Goal: Information Seeking & Learning: Check status

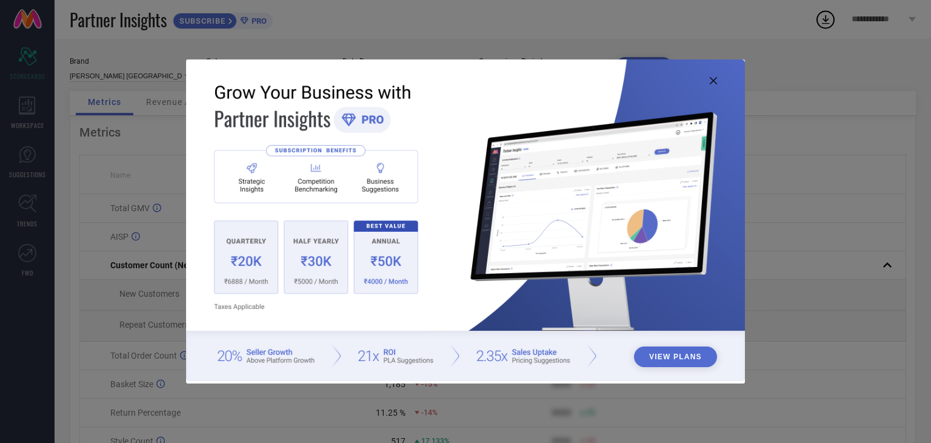
click at [711, 80] on icon at bounding box center [713, 80] width 7 height 7
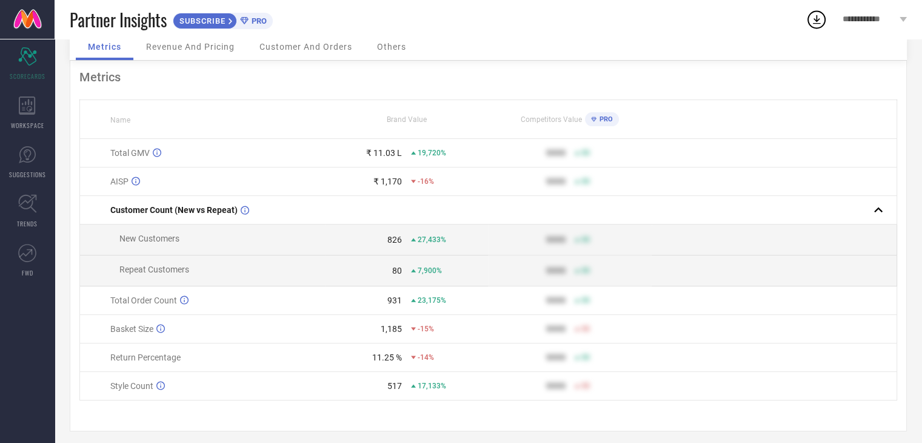
scroll to position [56, 0]
click at [414, 180] on icon at bounding box center [413, 180] width 5 height 3
click at [414, 156] on div "19,720%" at bounding box center [428, 152] width 35 height 8
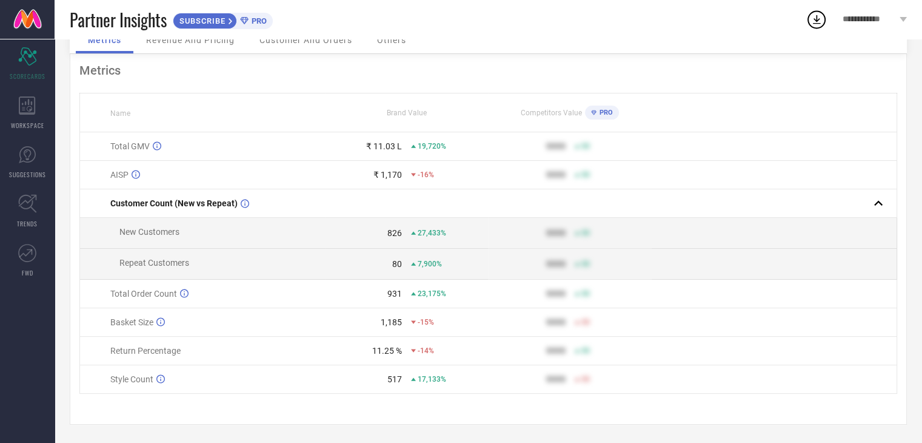
click at [412, 378] on icon at bounding box center [413, 379] width 5 height 5
click at [158, 377] on icon at bounding box center [160, 378] width 8 height 9
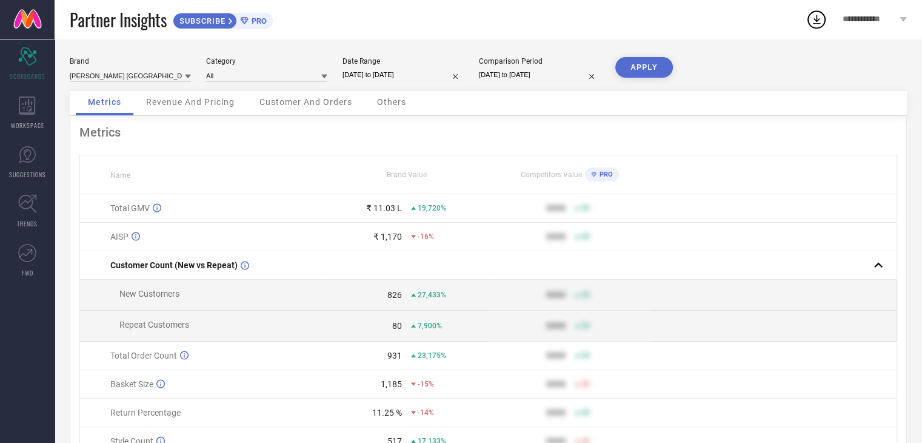
click at [203, 106] on span "Revenue And Pricing" at bounding box center [190, 102] width 89 height 10
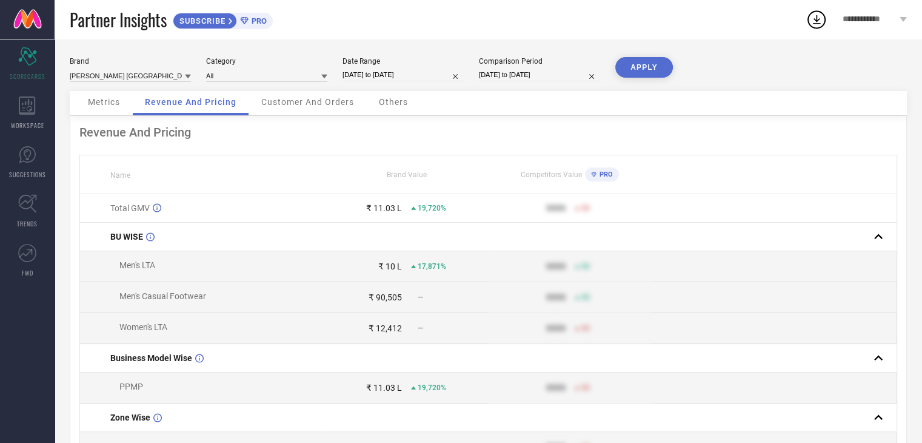
select select "7"
select select "2025"
select select "8"
select select "2025"
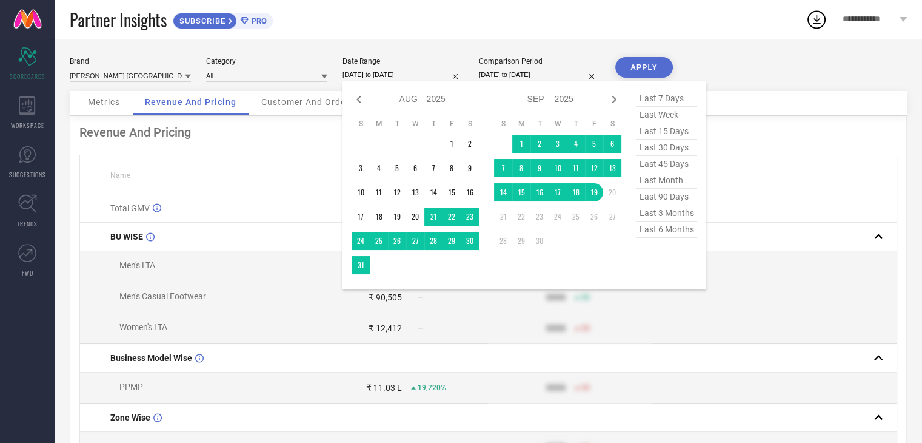
click at [397, 71] on input "[DATE] to [DATE]" at bounding box center [403, 75] width 121 height 13
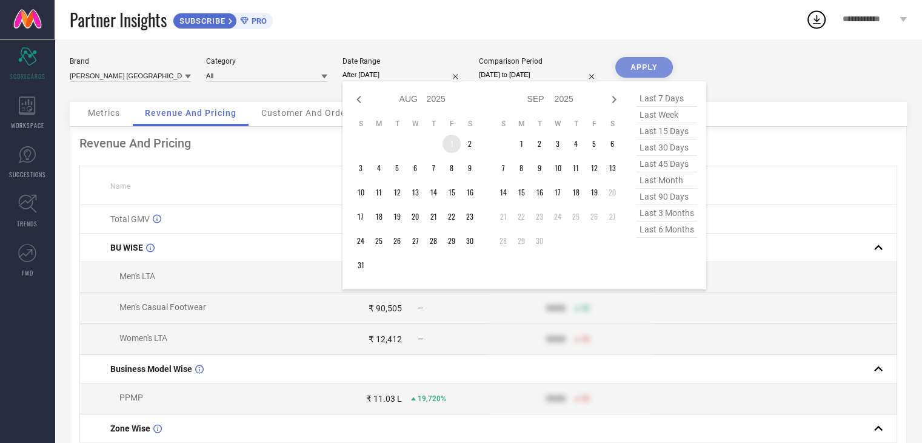
click at [448, 146] on td "1" at bounding box center [452, 144] width 18 height 18
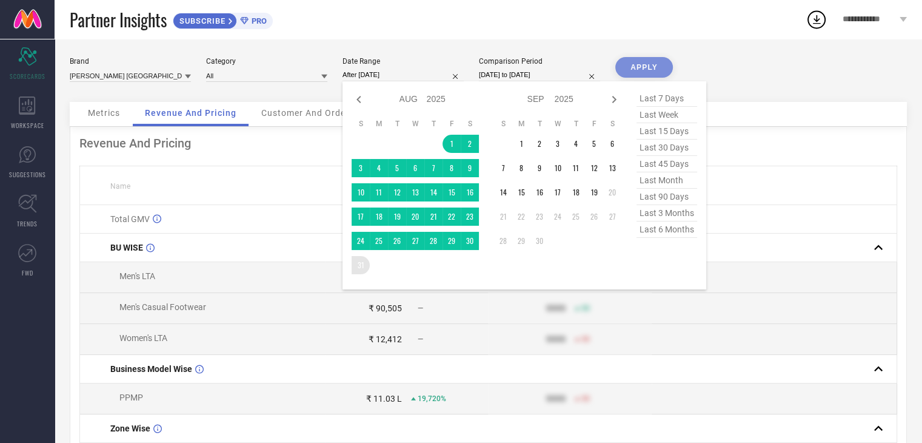
type input "[DATE] to [DATE]"
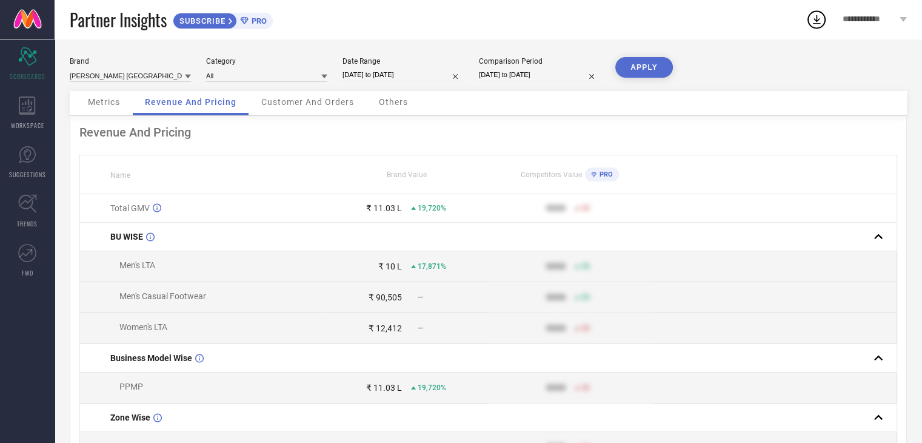
click at [555, 72] on input "[DATE] to [DATE]" at bounding box center [539, 75] width 121 height 13
select select "7"
select select "2024"
select select "8"
select select "2024"
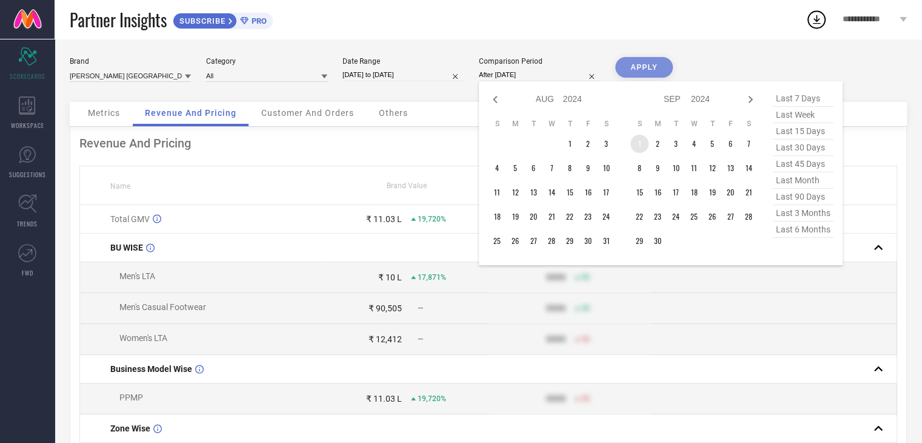
click at [632, 144] on td "1" at bounding box center [640, 144] width 18 height 18
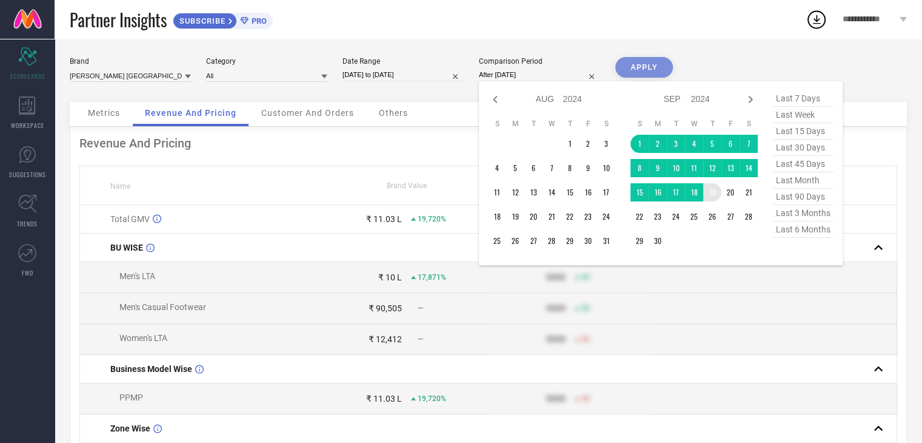
type input "[DATE] to [DATE]"
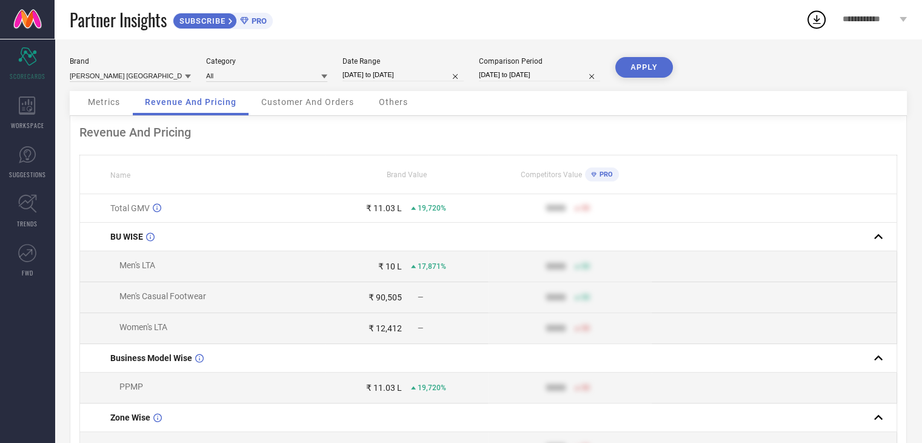
click at [651, 67] on button "APPLY" at bounding box center [644, 67] width 58 height 21
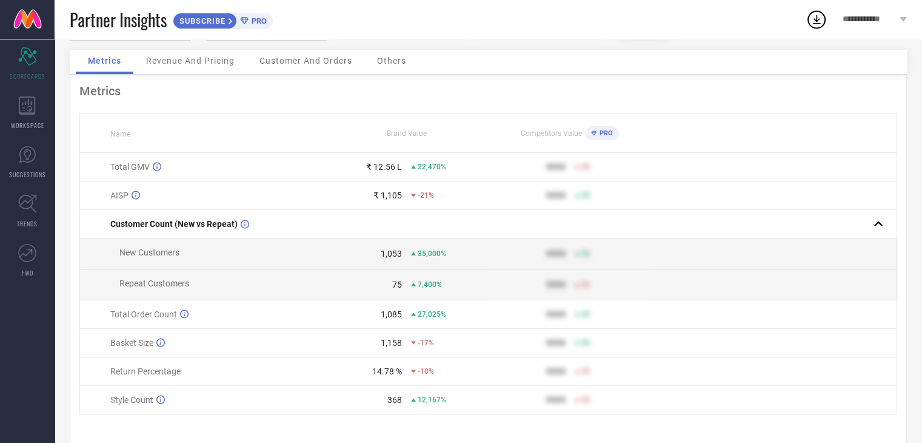
scroll to position [67, 0]
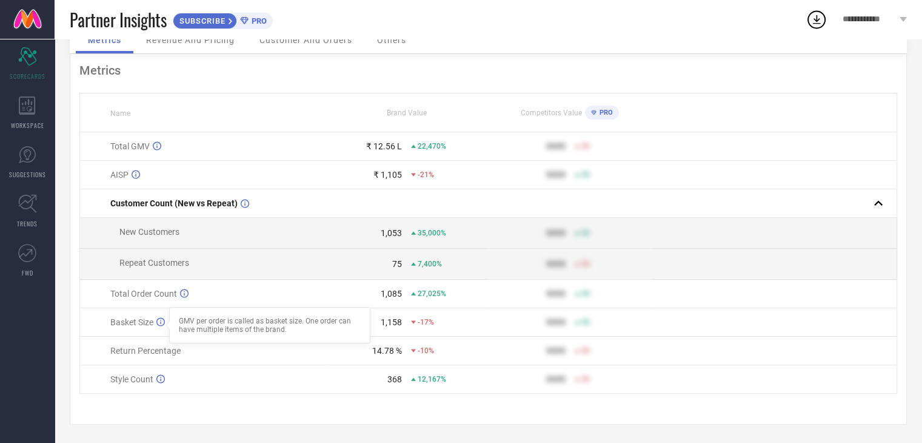
click at [161, 321] on icon at bounding box center [160, 322] width 8 height 8
click at [157, 380] on icon at bounding box center [160, 379] width 8 height 8
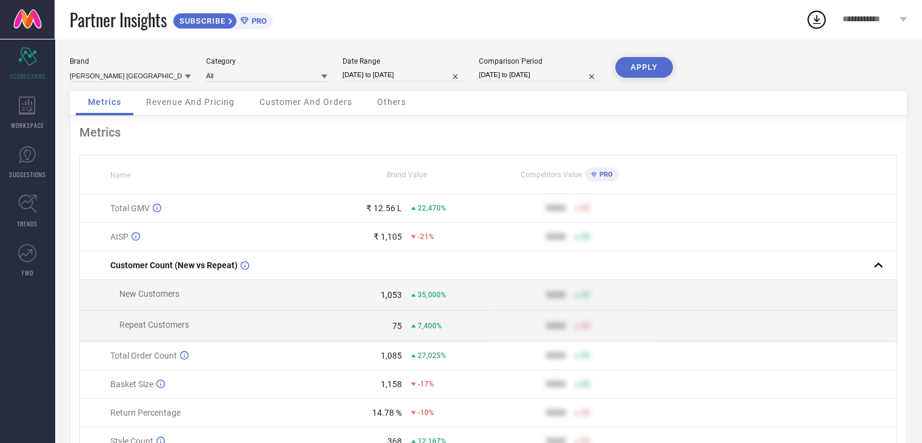
click at [213, 109] on div "Revenue And Pricing" at bounding box center [190, 103] width 113 height 24
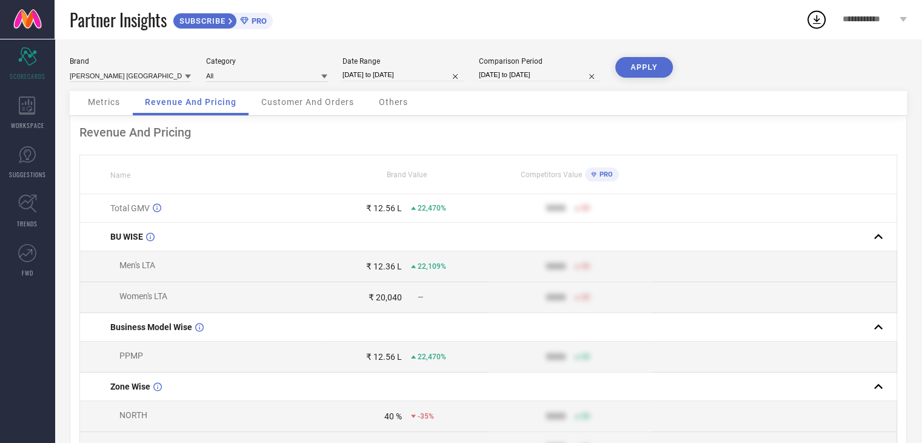
select select "7"
select select "2025"
select select "8"
select select "2025"
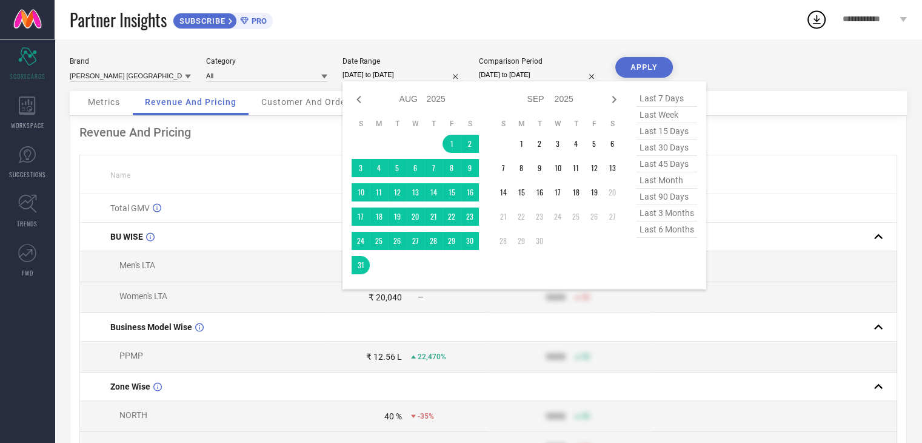
click at [347, 72] on input "[DATE] to [DATE]" at bounding box center [403, 75] width 121 height 13
click at [357, 98] on icon at bounding box center [359, 99] width 15 height 15
select select "6"
select select "2025"
select select "7"
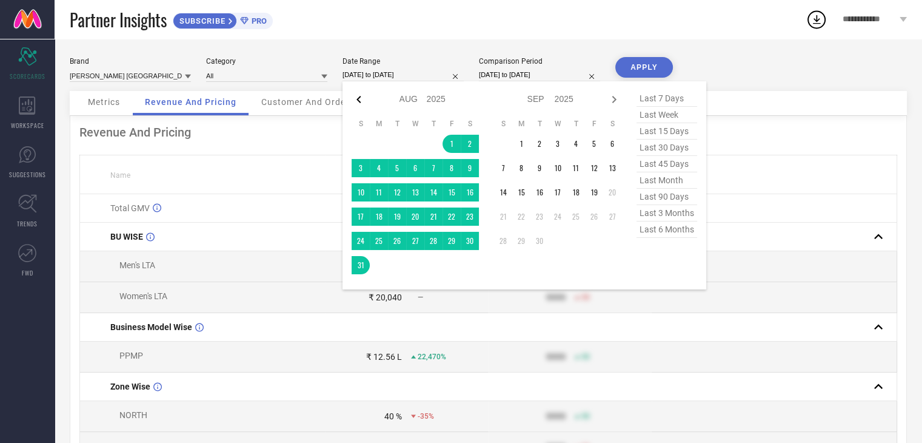
select select "2025"
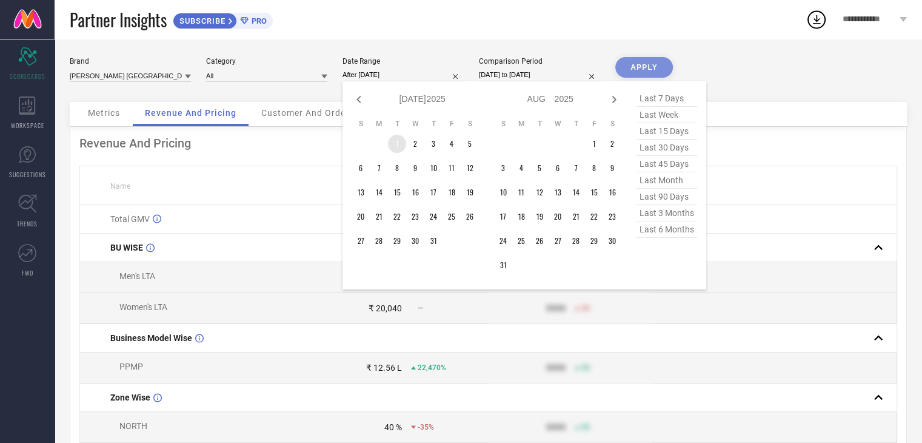
click at [397, 145] on td "1" at bounding box center [397, 144] width 18 height 18
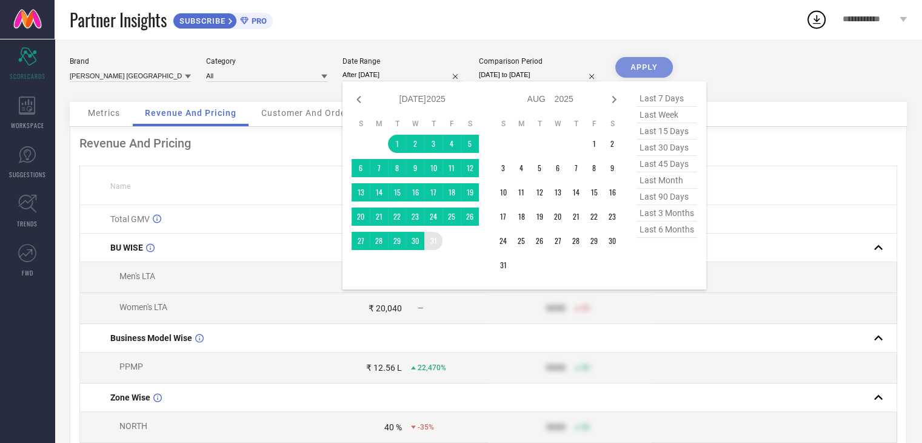
type input "[DATE] to [DATE]"
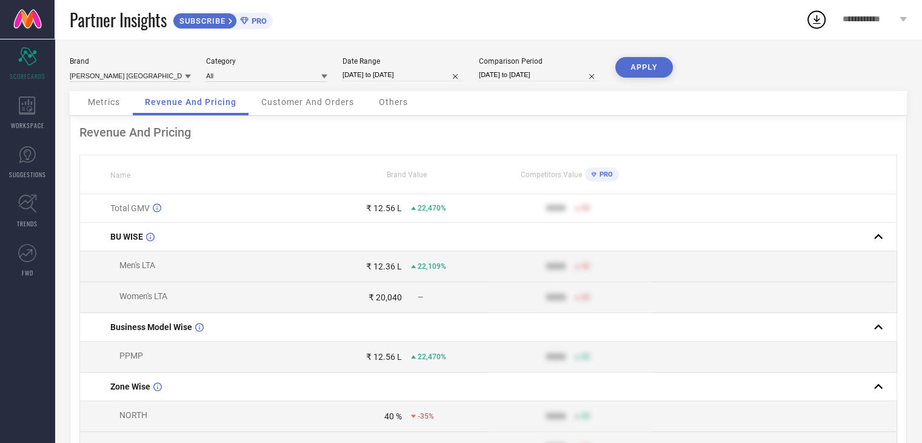
select select "8"
select select "2024"
select select "9"
select select "2024"
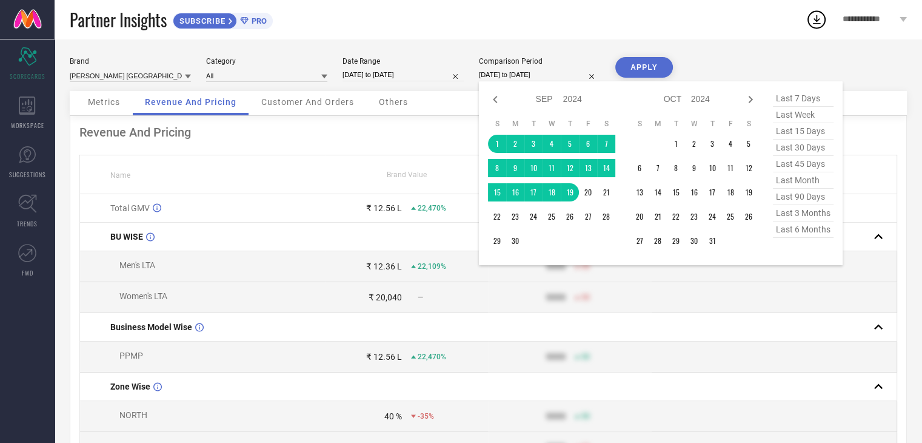
click at [509, 73] on input "[DATE] to [DATE]" at bounding box center [539, 75] width 121 height 13
click at [497, 102] on icon at bounding box center [495, 99] width 4 height 7
select select "7"
select select "2024"
select select "8"
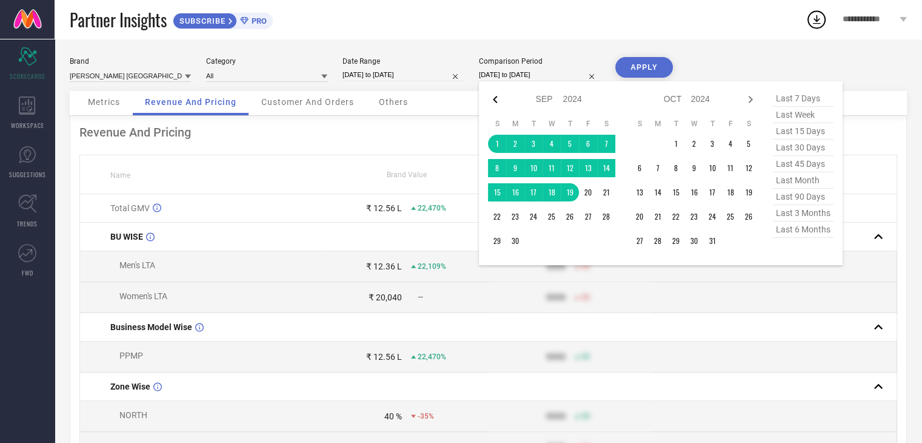
select select "2024"
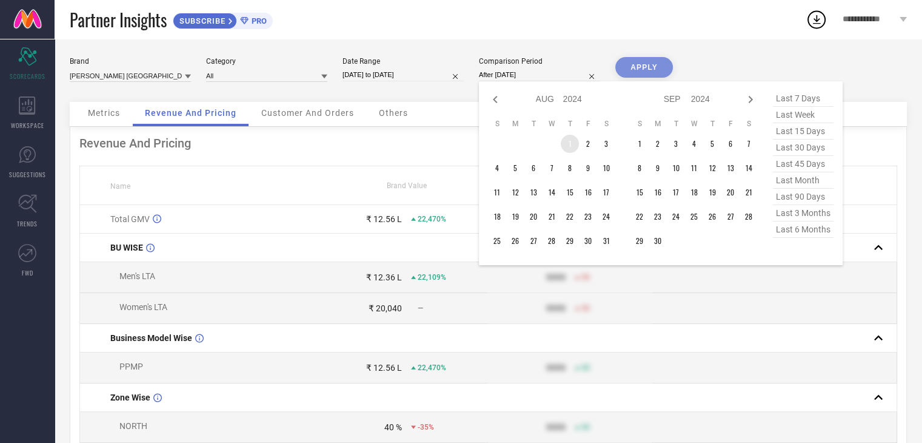
click at [570, 142] on td "1" at bounding box center [570, 144] width 18 height 18
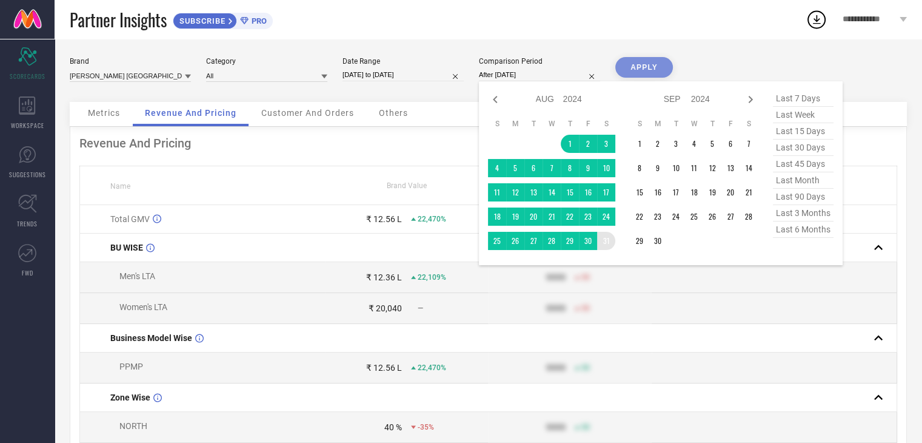
type input "[DATE] to [DATE]"
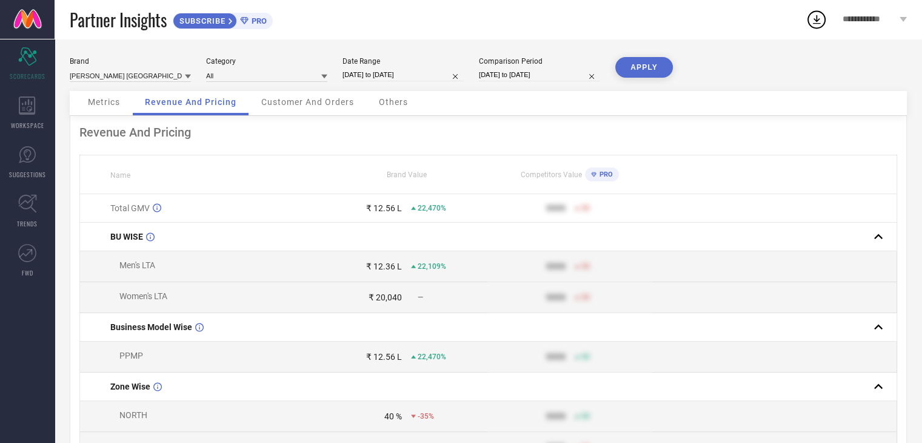
click at [639, 70] on button "APPLY" at bounding box center [644, 67] width 58 height 21
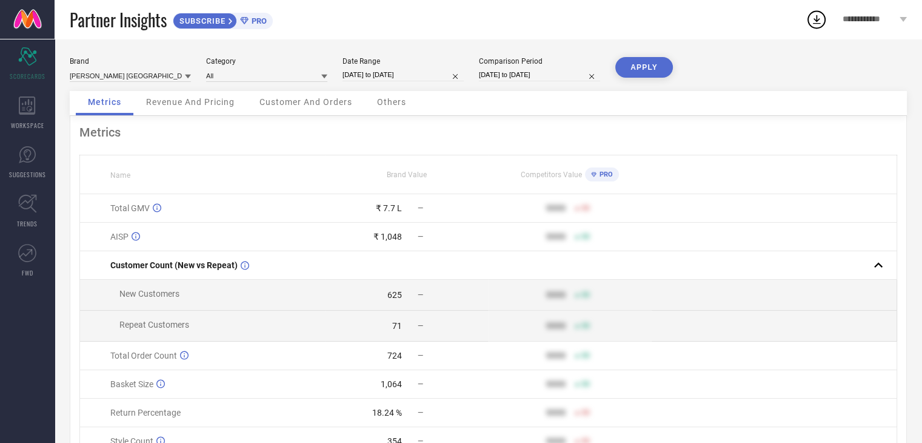
click at [206, 105] on span "Revenue And Pricing" at bounding box center [190, 102] width 89 height 10
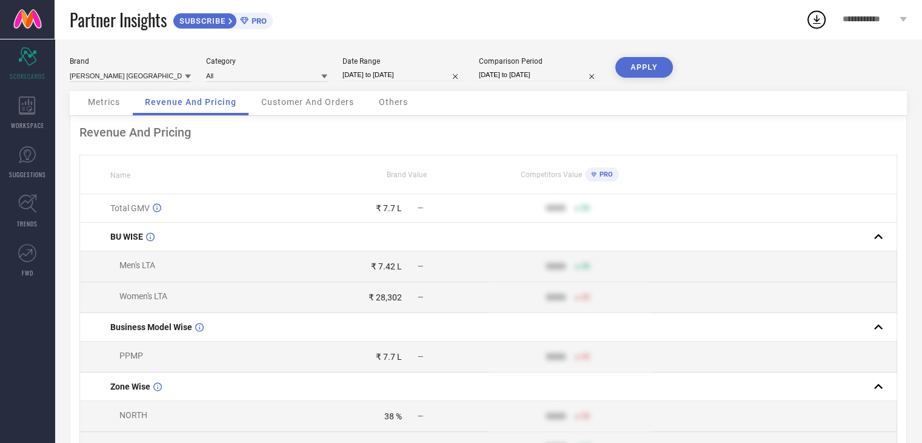
click at [326, 105] on span "Customer And Orders" at bounding box center [307, 102] width 93 height 10
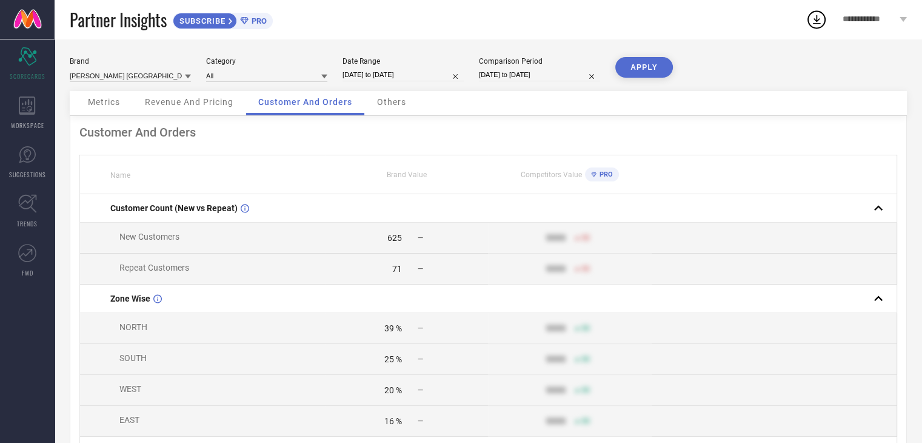
click at [389, 95] on div "Others" at bounding box center [391, 103] width 53 height 24
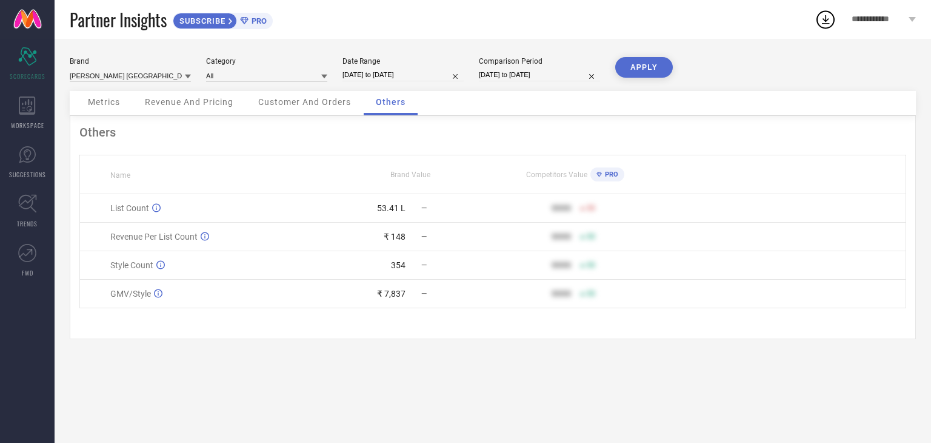
select select "6"
select select "2025"
select select "7"
select select "2025"
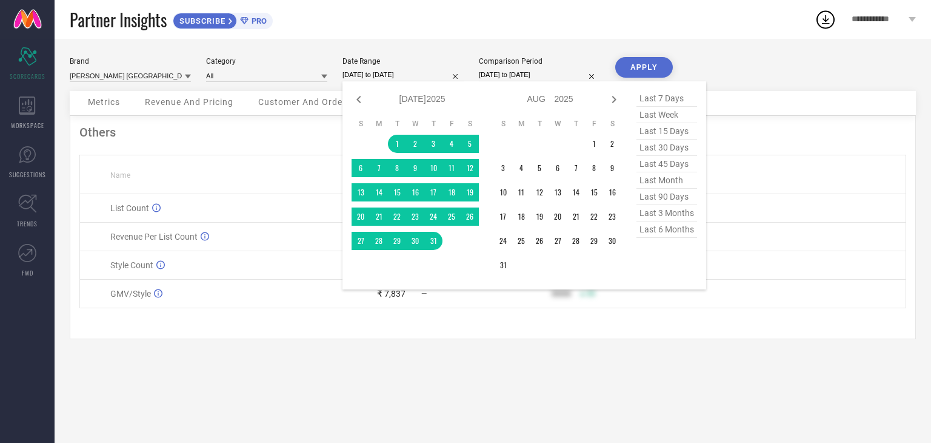
click at [392, 71] on input "[DATE] to [DATE]" at bounding box center [403, 75] width 121 height 13
click at [592, 139] on td "1" at bounding box center [594, 144] width 18 height 18
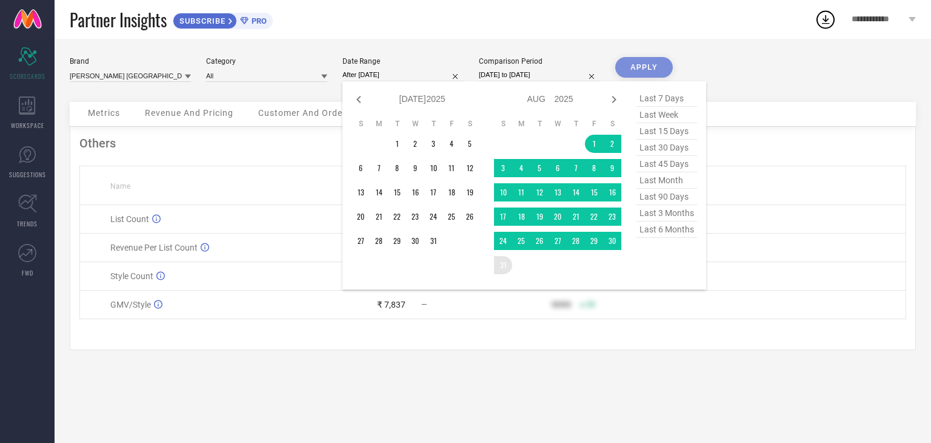
type input "[DATE] to [DATE]"
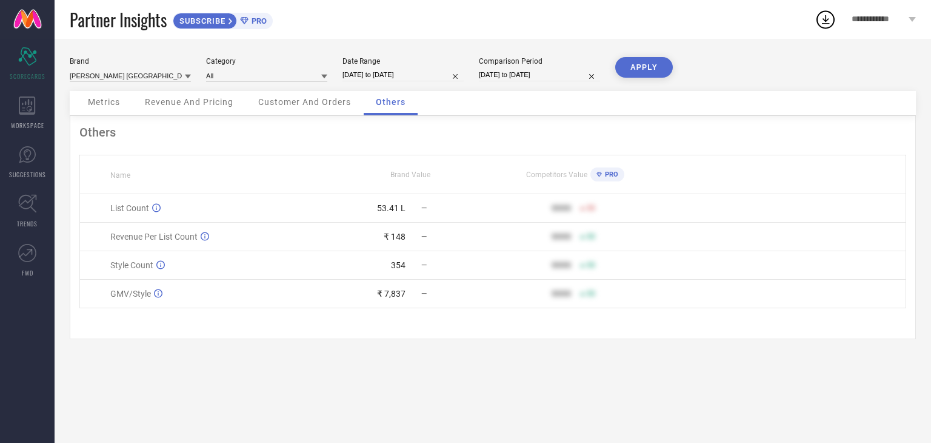
click at [647, 58] on button "APPLY" at bounding box center [644, 67] width 58 height 21
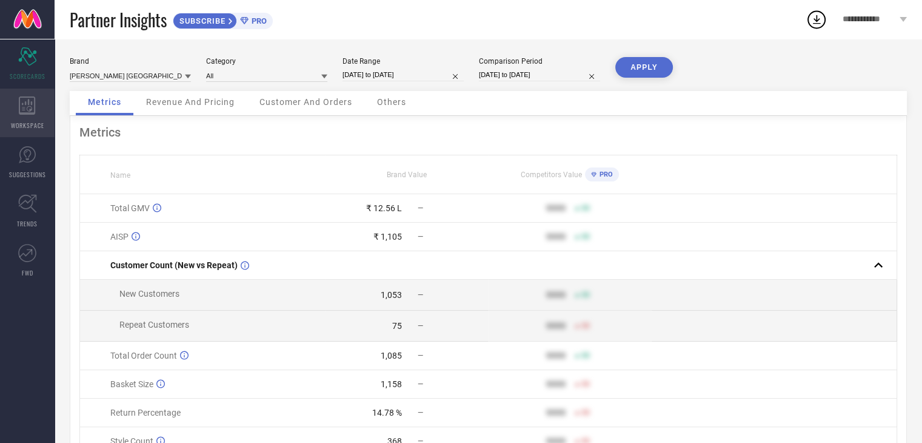
click at [35, 113] on icon at bounding box center [27, 105] width 16 height 18
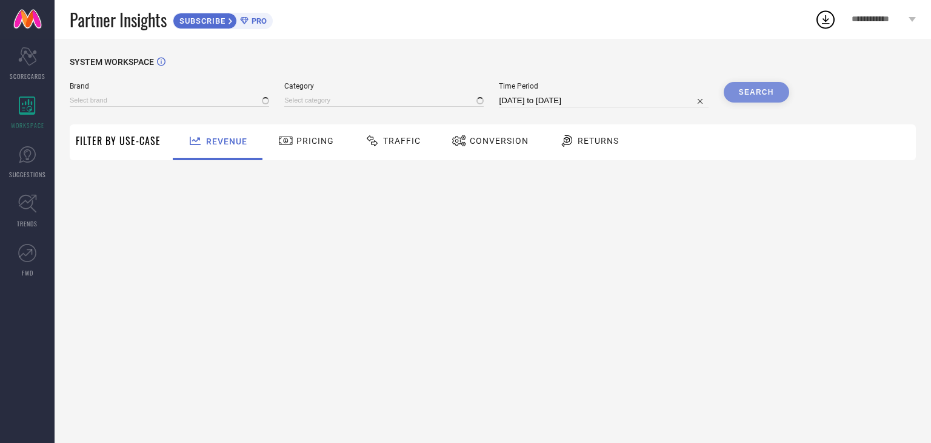
type input "[PERSON_NAME] [GEOGRAPHIC_DATA]"
type input "All"
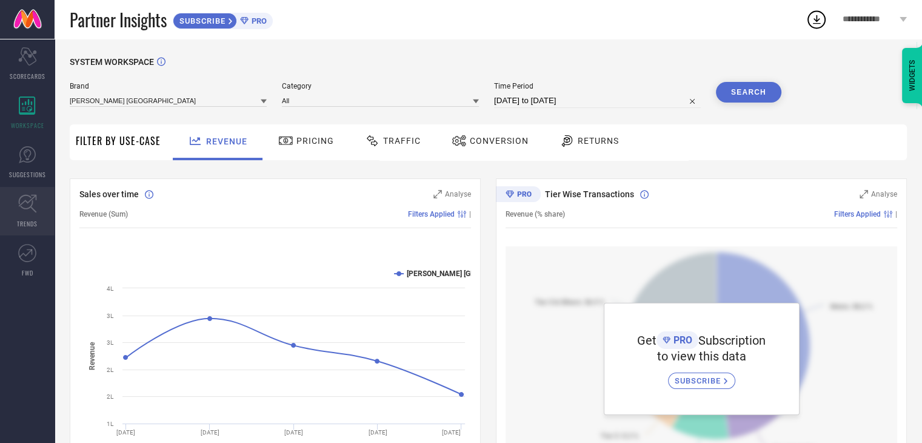
click at [32, 209] on icon at bounding box center [27, 203] width 19 height 19
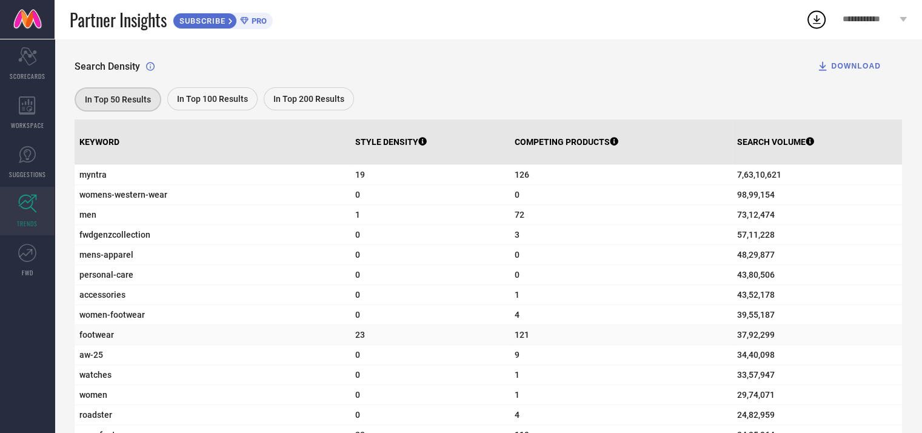
scroll to position [390, 0]
click at [355, 180] on span "19" at bounding box center [430, 175] width 150 height 10
click at [517, 180] on span "126" at bounding box center [621, 175] width 213 height 10
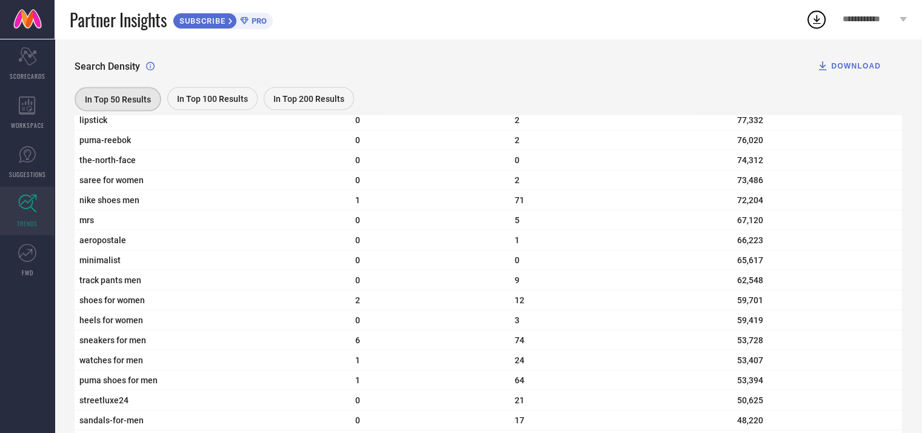
scroll to position [2535, 0]
